Goal: Transaction & Acquisition: Obtain resource

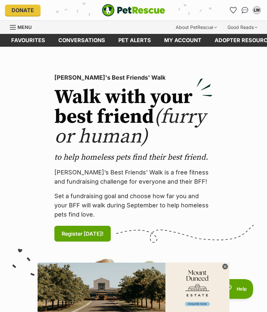
click at [138, 42] on link "Pet alerts" at bounding box center [135, 40] width 46 height 13
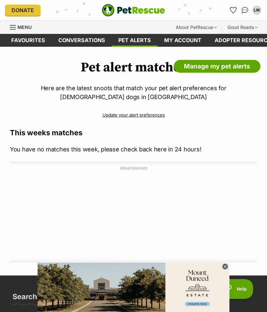
click at [28, 27] on span "Menu" at bounding box center [24, 27] width 14 height 6
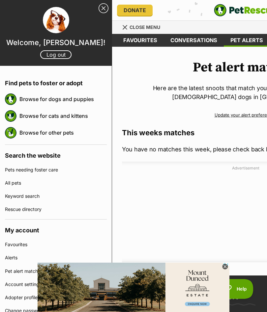
click at [50, 97] on link "Browse for dogs and puppies" at bounding box center [62, 99] width 87 height 14
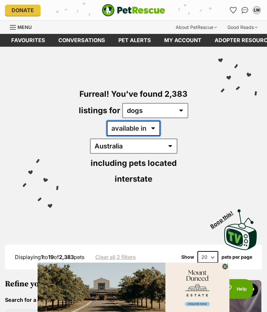
click at [130, 127] on select "available in located in" at bounding box center [133, 128] width 53 height 15
select select "disabled"
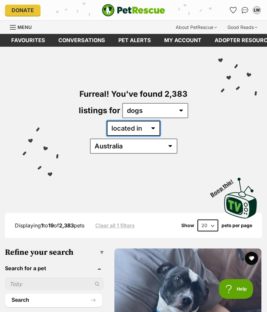
click at [130, 127] on select "available in located in" at bounding box center [133, 128] width 53 height 15
select select "enabled"
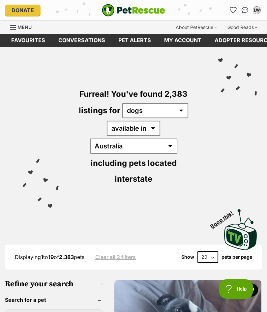
select select "VIC"
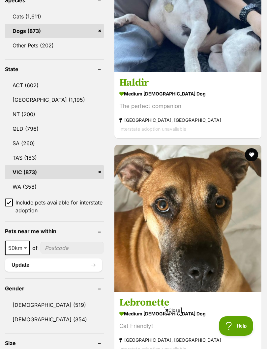
scroll to position [359, 0]
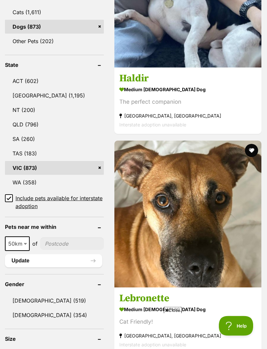
click at [50, 238] on input"] "postcode" at bounding box center [72, 244] width 64 height 13
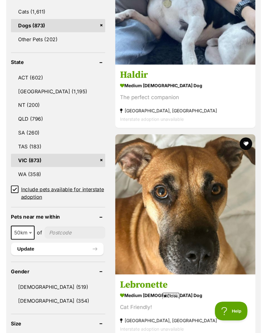
scroll to position [374, 0]
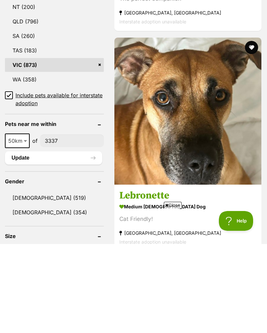
type input"] "3337"
click at [25, 222] on span at bounding box center [26, 229] width 7 height 14
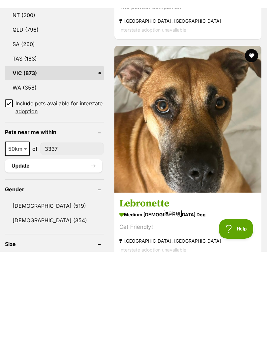
scroll to position [463, 0]
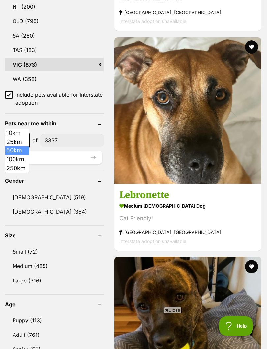
select select "250"
click at [29, 205] on link "Female (354)" at bounding box center [54, 212] width 99 height 14
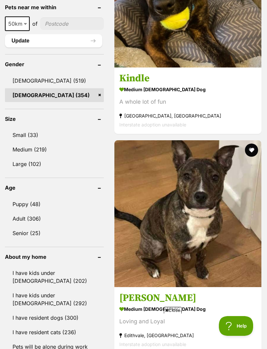
scroll to position [618, 0]
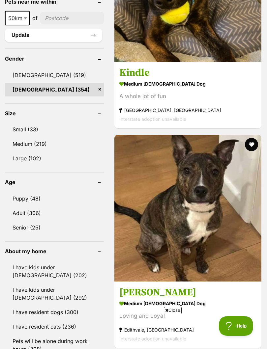
click at [36, 206] on link "Adult (306)" at bounding box center [54, 213] width 99 height 14
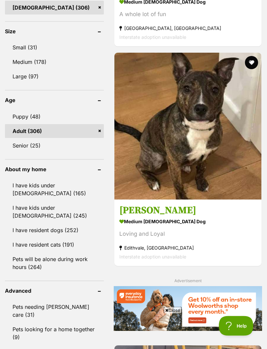
scroll to position [700, 0]
click at [34, 223] on link "I have resident dogs (252)" at bounding box center [54, 230] width 99 height 14
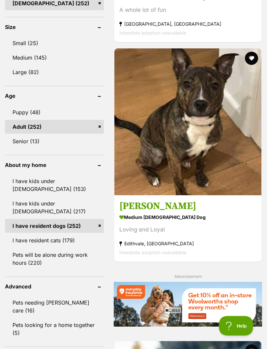
scroll to position [705, 0]
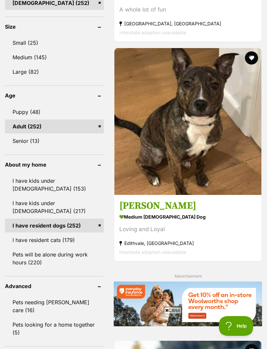
click at [61, 233] on link "I have resident cats (179)" at bounding box center [54, 240] width 99 height 14
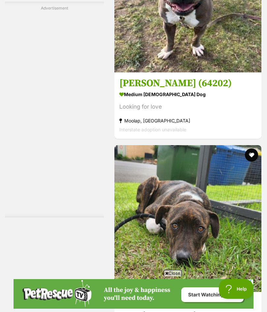
scroll to position [2841, 0]
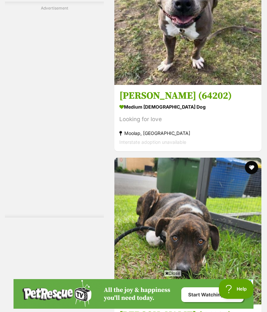
click at [154, 102] on h3 "[PERSON_NAME] (64202)" at bounding box center [187, 96] width 137 height 13
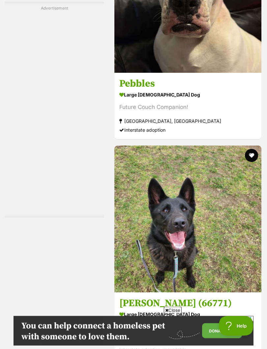
scroll to position [3733, 0]
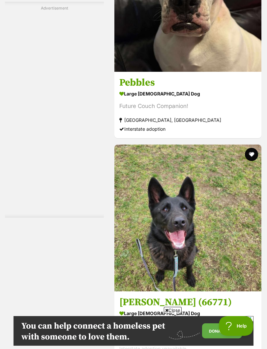
click at [156, 138] on link "Pebbles large [DEMOGRAPHIC_DATA] Dog Future Couch Companion! [GEOGRAPHIC_DATA],…" at bounding box center [187, 104] width 147 height 67
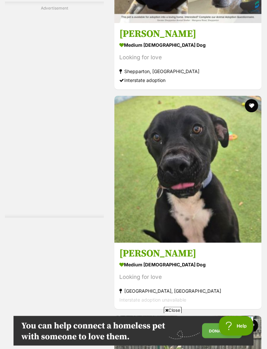
scroll to position [4221, 0]
click at [144, 50] on strong "medium female Dog" at bounding box center [187, 45] width 137 height 10
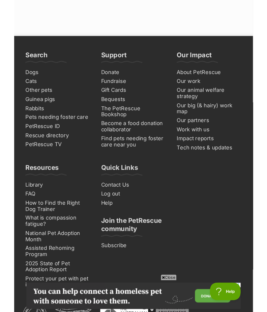
scroll to position [4843, 0]
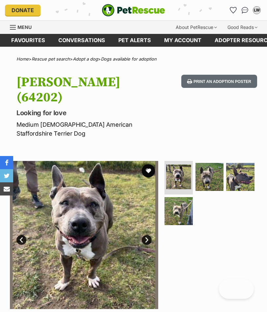
click at [180, 197] on img at bounding box center [178, 211] width 28 height 28
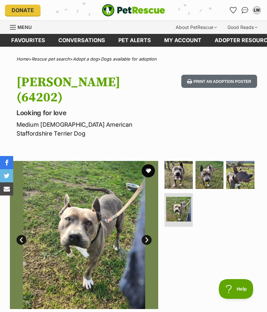
click at [211, 161] on img at bounding box center [209, 175] width 28 height 28
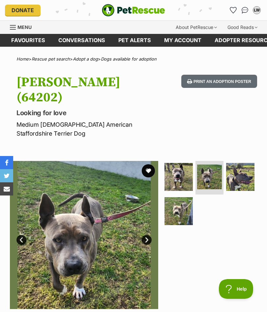
click at [145, 235] on link "Next" at bounding box center [147, 240] width 10 height 10
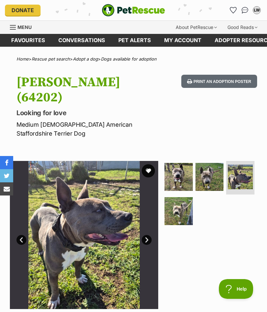
click at [146, 235] on link "Next" at bounding box center [147, 240] width 10 height 10
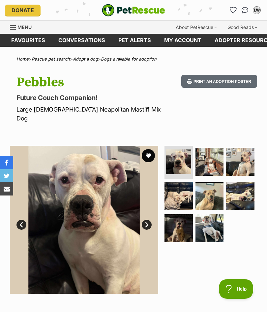
click at [185, 186] on img at bounding box center [178, 196] width 28 height 28
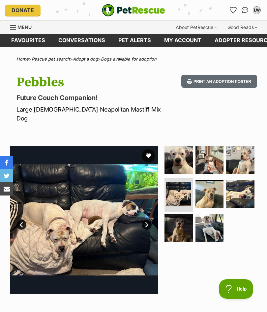
click at [206, 183] on img at bounding box center [209, 194] width 28 height 28
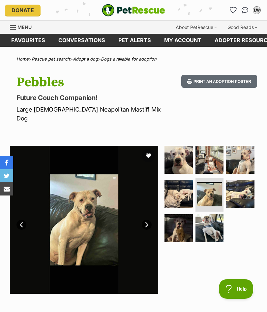
click at [210, 214] on img at bounding box center [209, 228] width 28 height 28
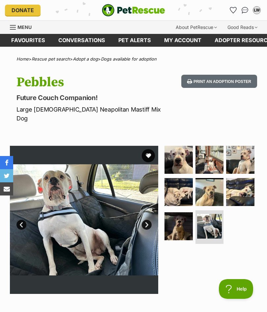
click at [181, 217] on img at bounding box center [178, 226] width 28 height 28
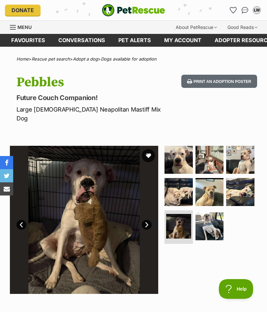
click at [236, 181] on img at bounding box center [240, 192] width 28 height 28
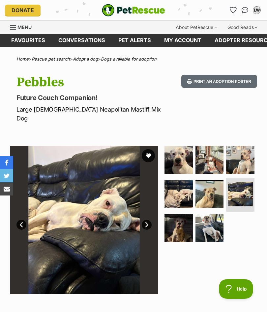
click at [238, 150] on img at bounding box center [240, 160] width 28 height 28
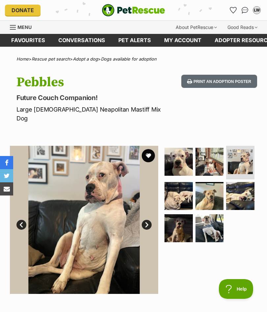
click at [237, 182] on img at bounding box center [240, 196] width 28 height 28
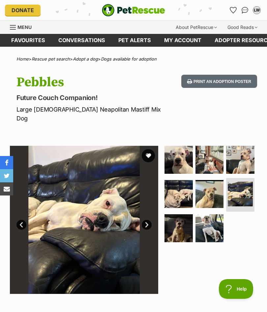
click at [186, 154] on img at bounding box center [178, 160] width 28 height 28
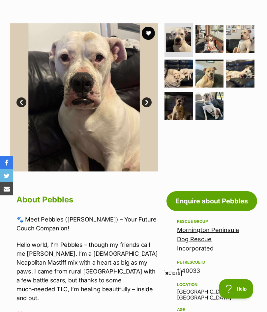
scroll to position [85, 0]
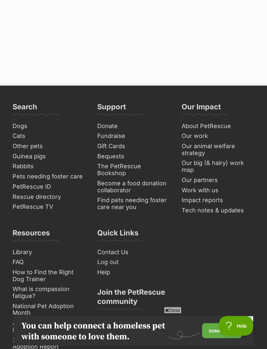
scroll to position [4846, 0]
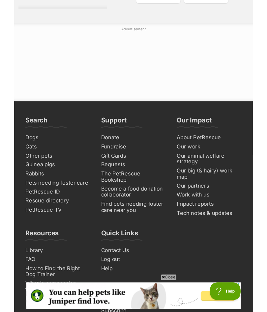
scroll to position [4877, 0]
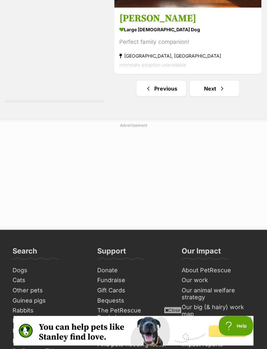
scroll to position [4684, 0]
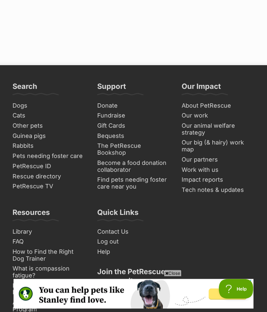
scroll to position [4849, 0]
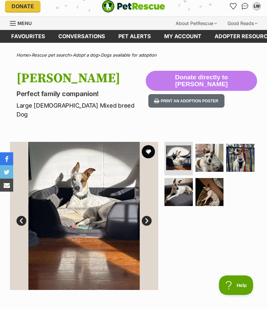
scroll to position [4, 0]
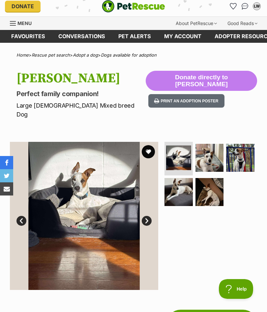
click at [183, 185] on img at bounding box center [178, 192] width 28 height 28
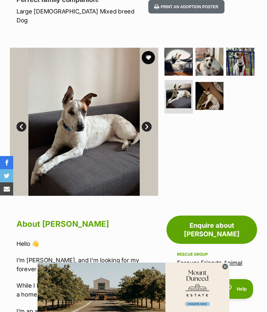
scroll to position [90, 0]
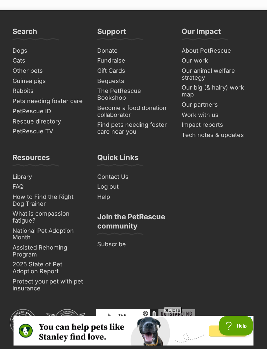
scroll to position [4904, 0]
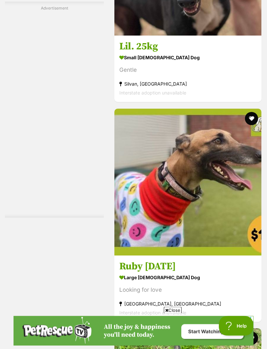
scroll to position [3640, 0]
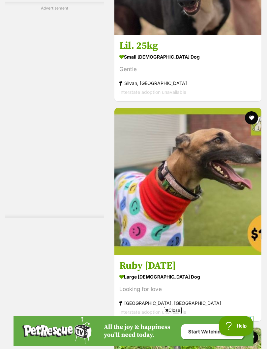
click at [136, 52] on h3 "Lil. 25kg" at bounding box center [187, 46] width 137 height 13
